Goal: Obtain resource: Obtain resource

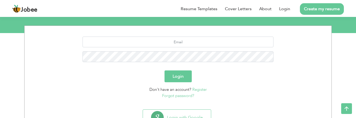
scroll to position [54, 0]
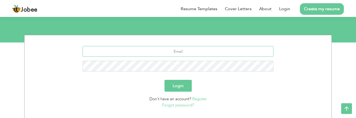
click at [171, 51] on input "text" at bounding box center [178, 51] width 191 height 11
type input "[EMAIL_ADDRESS][DOMAIN_NAME]"
click at [165, 80] on button "Login" at bounding box center [178, 86] width 27 height 12
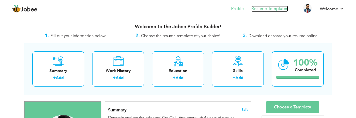
click at [267, 8] on link "Resume Templates" at bounding box center [270, 9] width 37 height 6
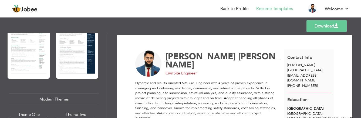
scroll to position [162, 0]
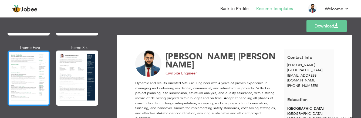
click at [21, 59] on div at bounding box center [29, 78] width 42 height 55
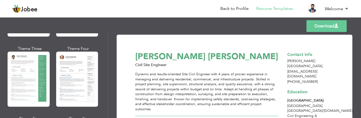
scroll to position [81, 0]
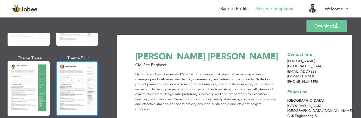
click at [81, 68] on div at bounding box center [77, 88] width 42 height 55
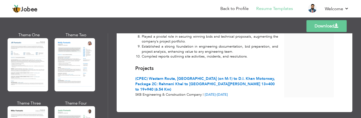
scroll to position [270, 0]
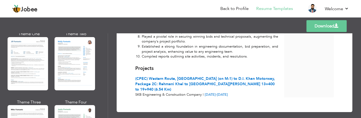
click at [84, 70] on div at bounding box center [75, 63] width 40 height 53
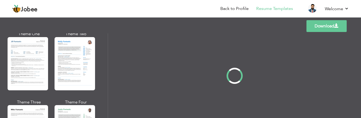
scroll to position [0, 0]
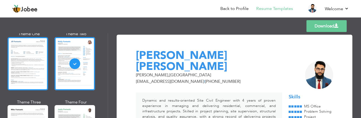
click at [25, 59] on div at bounding box center [28, 63] width 40 height 53
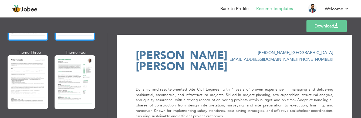
scroll to position [324, 0]
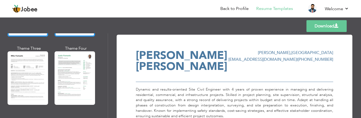
click at [78, 57] on div at bounding box center [75, 78] width 40 height 53
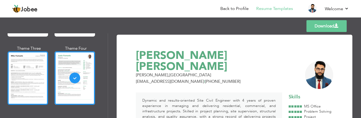
click at [31, 59] on div at bounding box center [28, 78] width 40 height 53
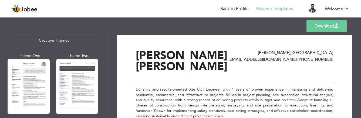
scroll to position [648, 0]
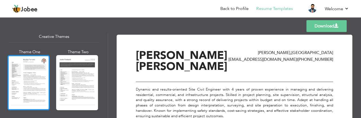
click at [43, 59] on div at bounding box center [29, 82] width 42 height 55
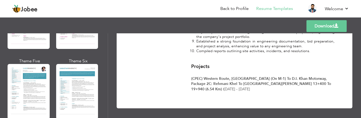
scroll to position [783, 0]
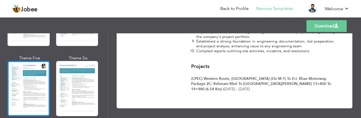
click at [38, 73] on div at bounding box center [29, 88] width 42 height 55
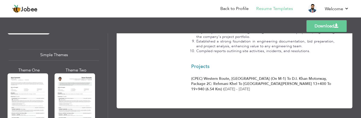
scroll to position [944, 0]
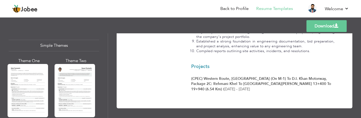
click at [42, 69] on div at bounding box center [28, 90] width 40 height 53
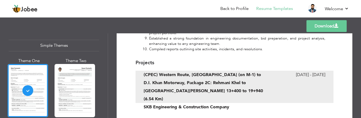
scroll to position [702, 0]
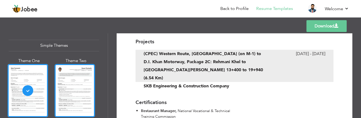
click at [86, 70] on div at bounding box center [75, 90] width 40 height 53
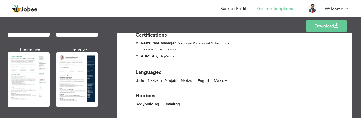
scroll to position [162, 0]
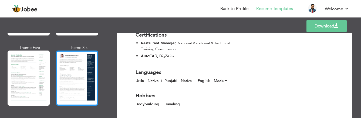
click at [75, 71] on div at bounding box center [77, 78] width 42 height 55
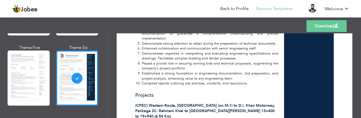
scroll to position [614, 0]
